Goal: Check status

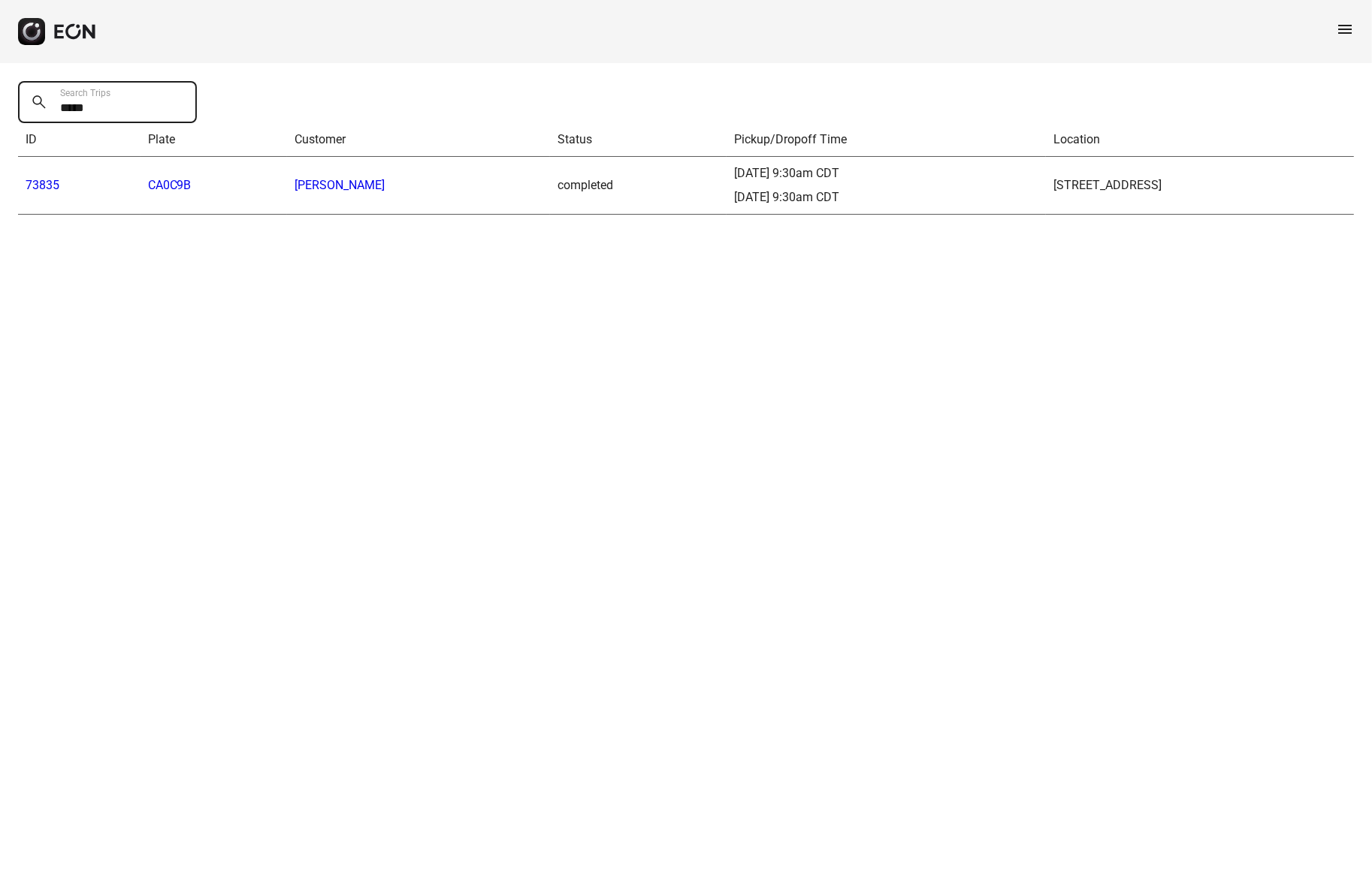
click at [80, 110] on Trips "*****" at bounding box center [108, 102] width 179 height 42
paste Trips "text"
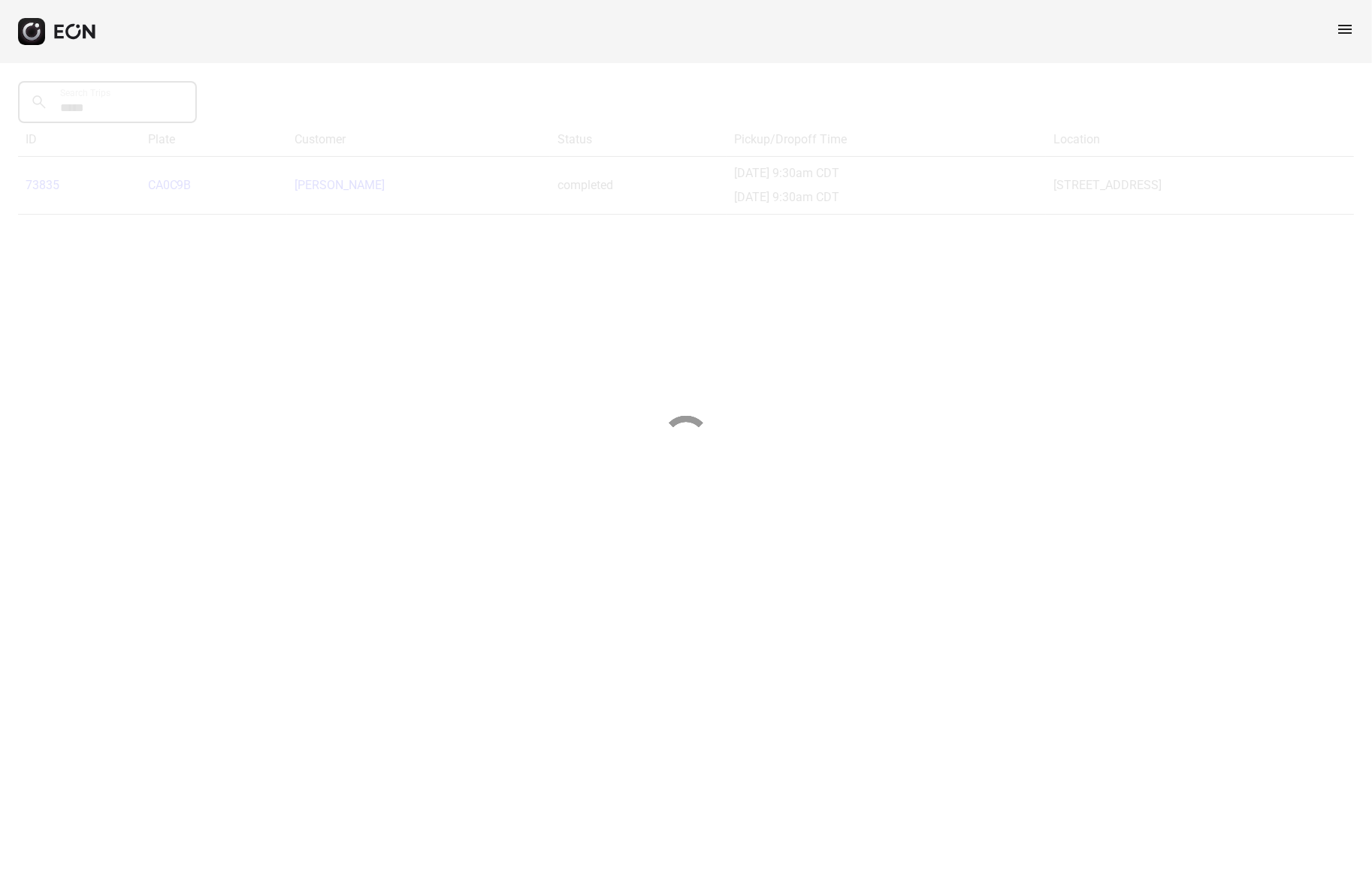
type Trips "*****"
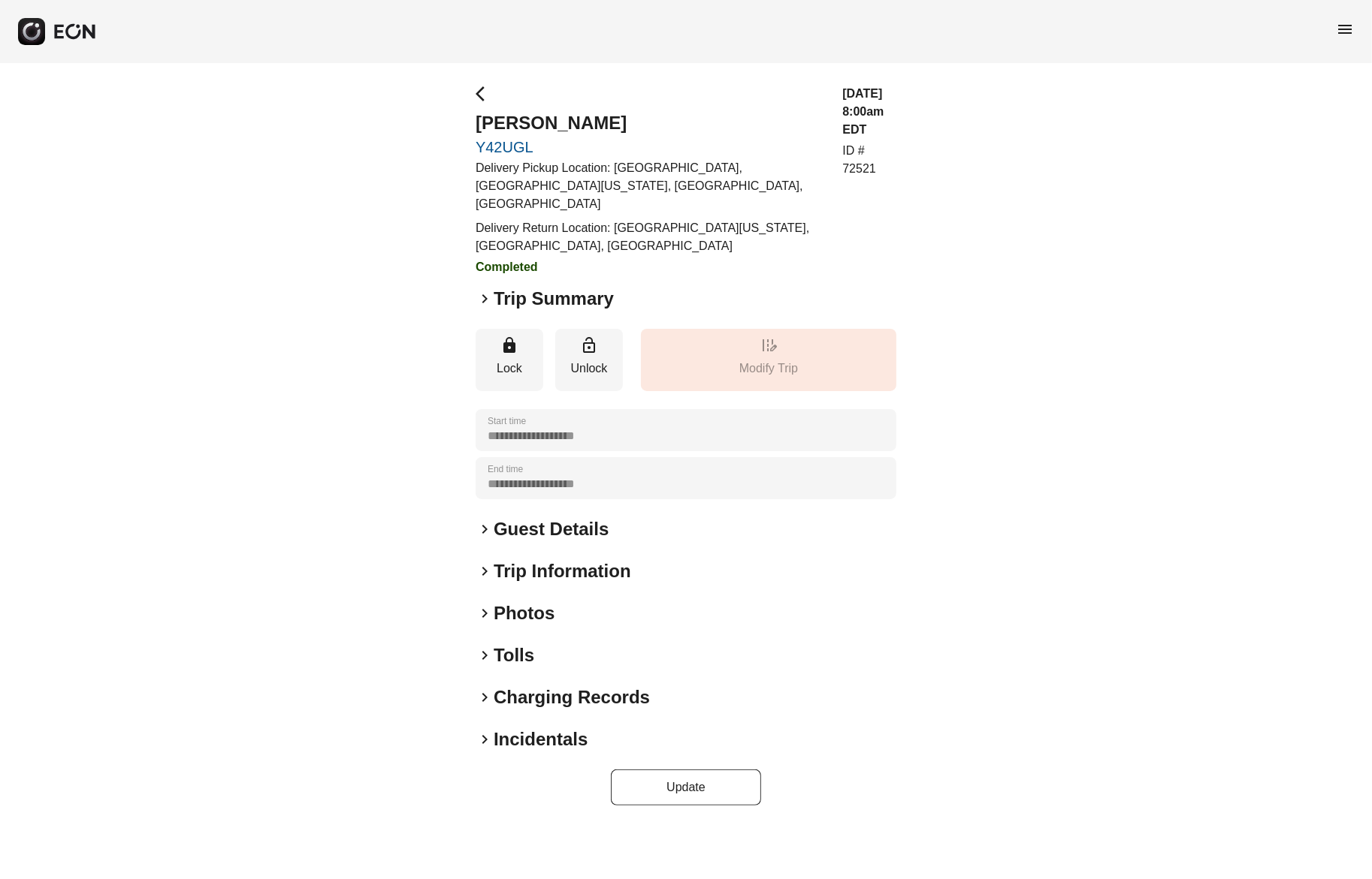
click at [480, 730] on span "keyboard_arrow_right" at bounding box center [484, 739] width 18 height 18
